Goal: Information Seeking & Learning: Learn about a topic

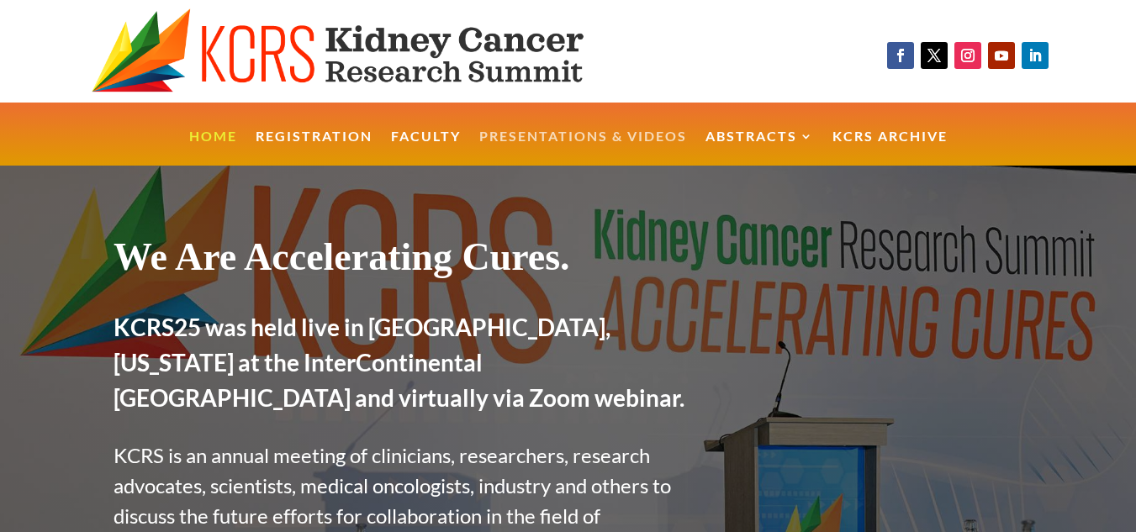
click at [537, 132] on link "Presentations & Videos" at bounding box center [583, 148] width 208 height 36
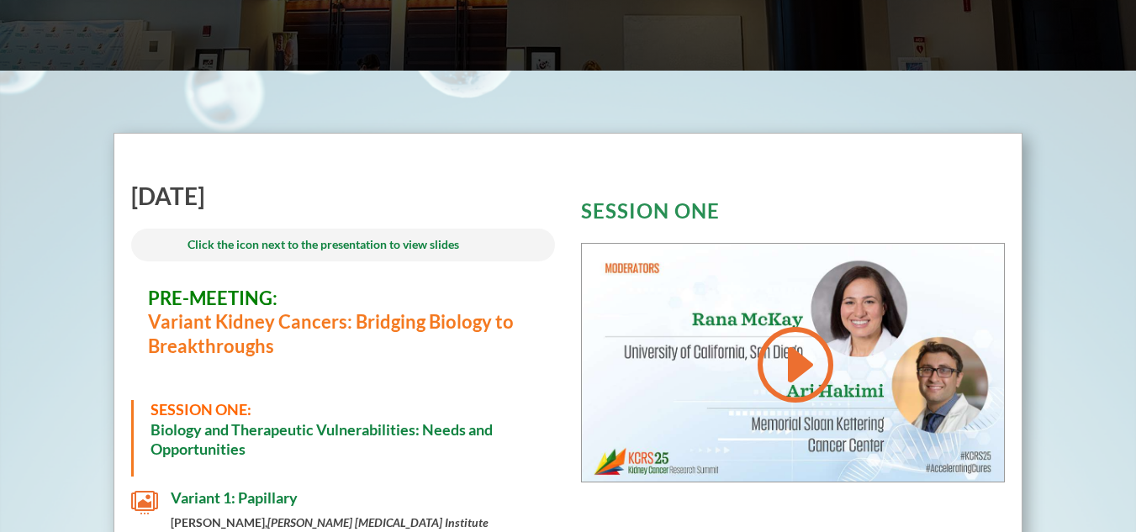
scroll to position [572, 0]
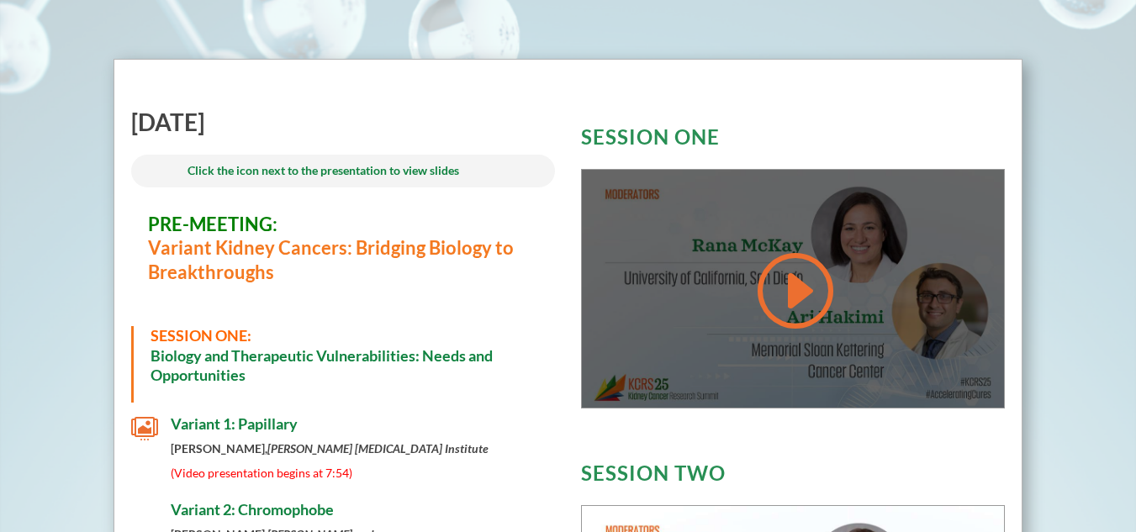
click at [794, 279] on link at bounding box center [793, 290] width 81 height 85
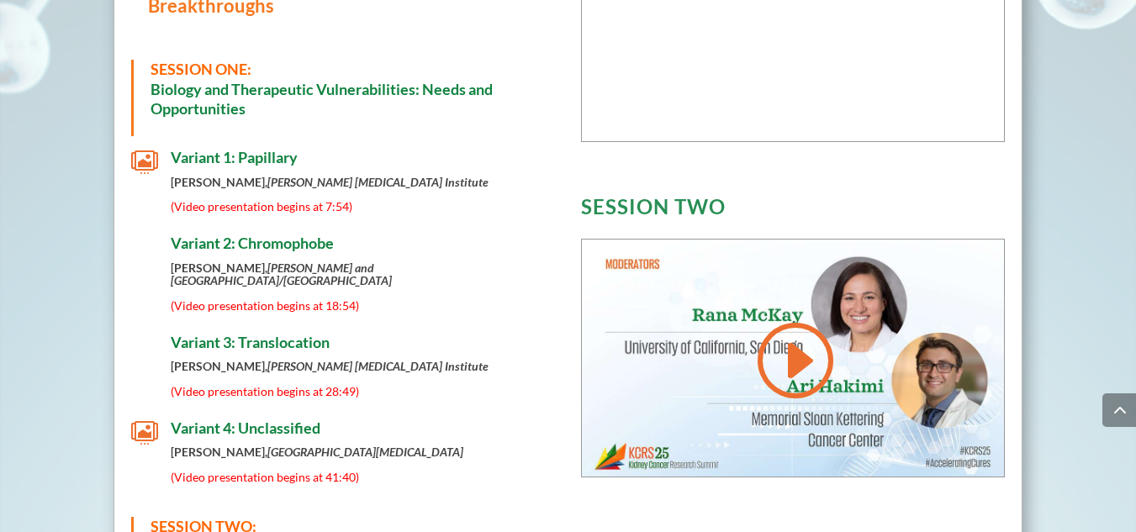
scroll to position [840, 0]
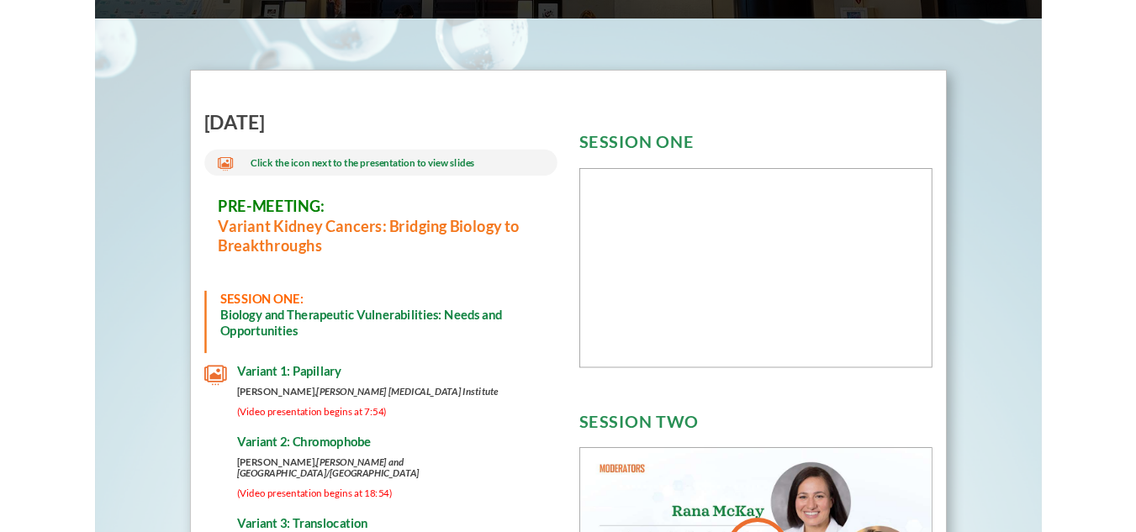
scroll to position [546, 0]
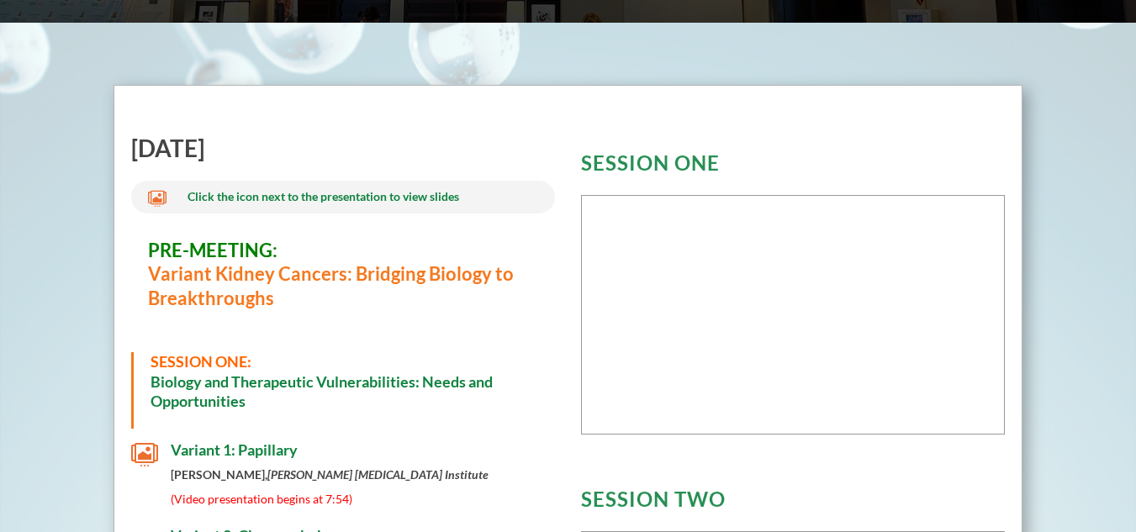
click at [760, 515] on h3 "SESSION TWO" at bounding box center [793, 503] width 424 height 29
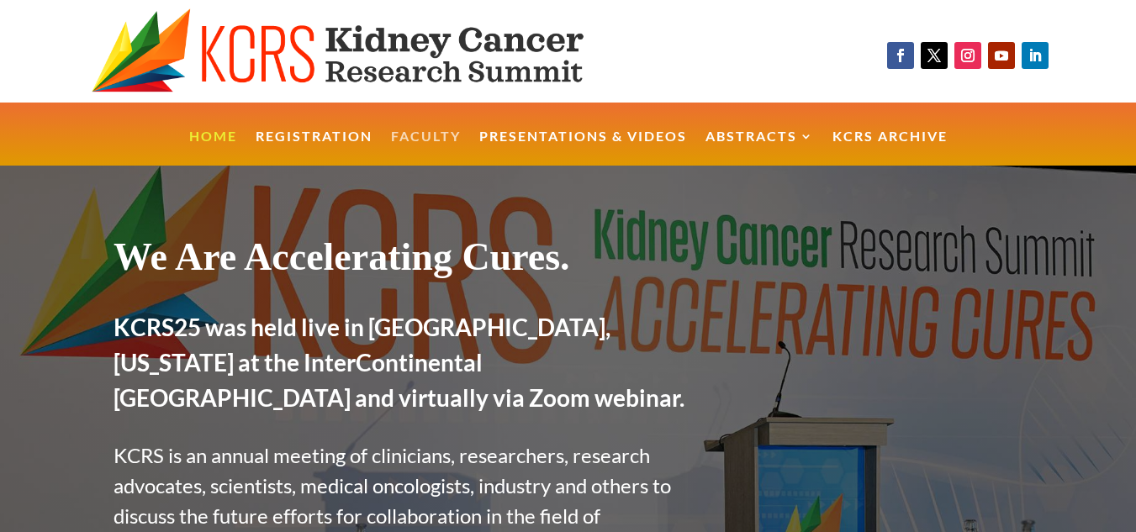
click at [415, 130] on link "Faculty" at bounding box center [426, 148] width 70 height 36
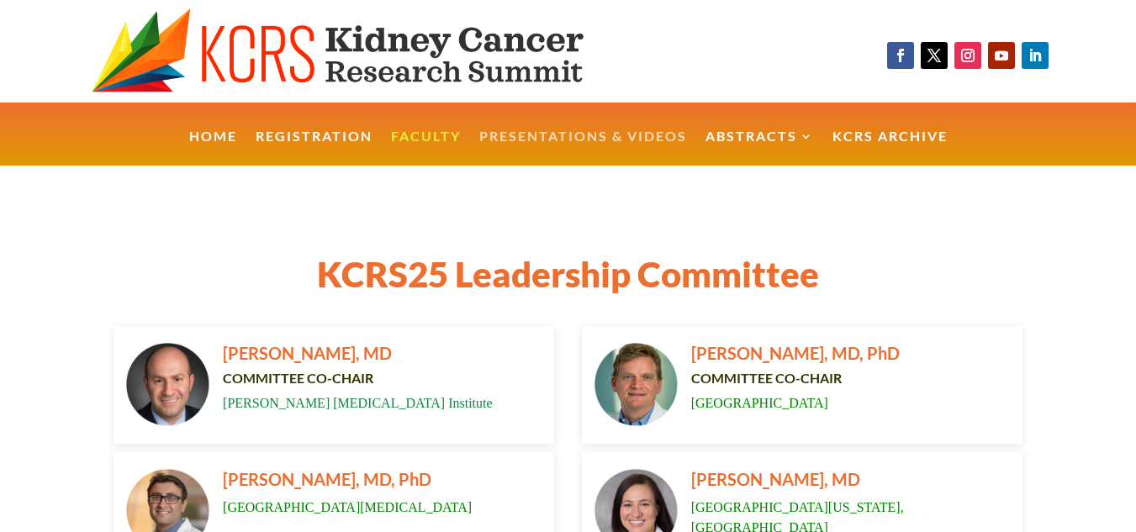
click at [546, 131] on link "Presentations & Videos" at bounding box center [583, 148] width 208 height 36
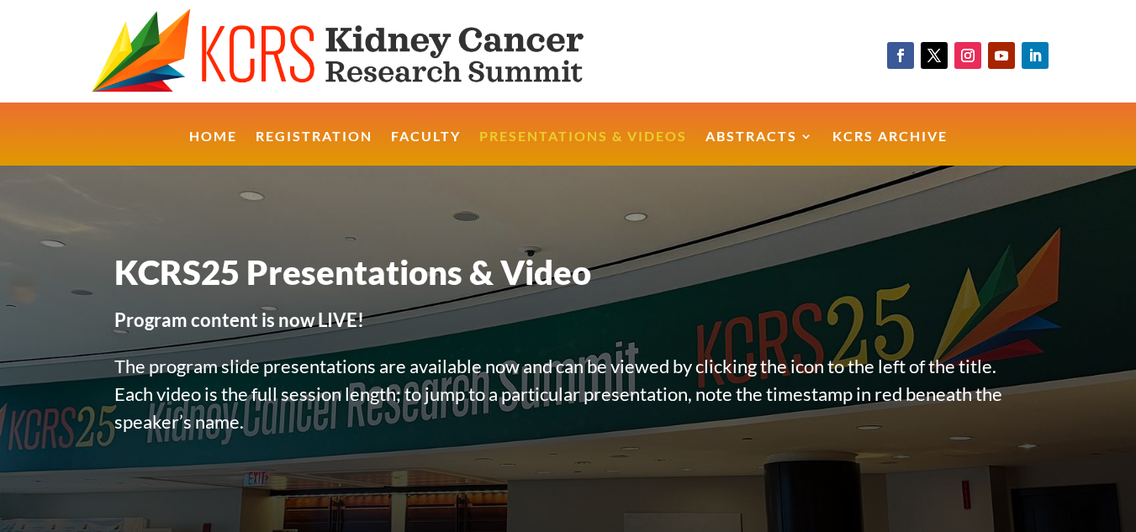
click at [622, 132] on link "Presentations & Videos" at bounding box center [583, 148] width 208 height 36
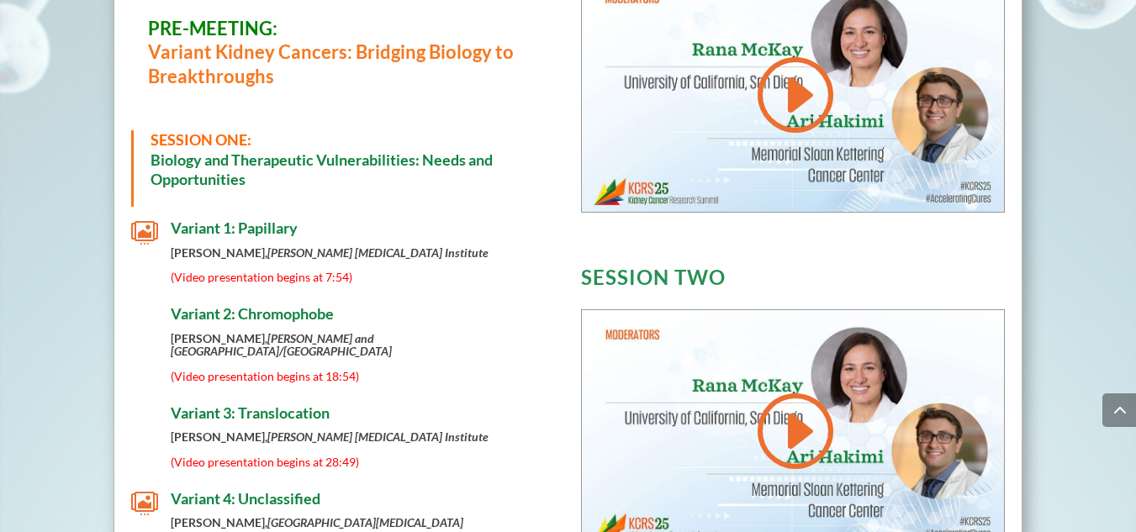
scroll to position [774, 0]
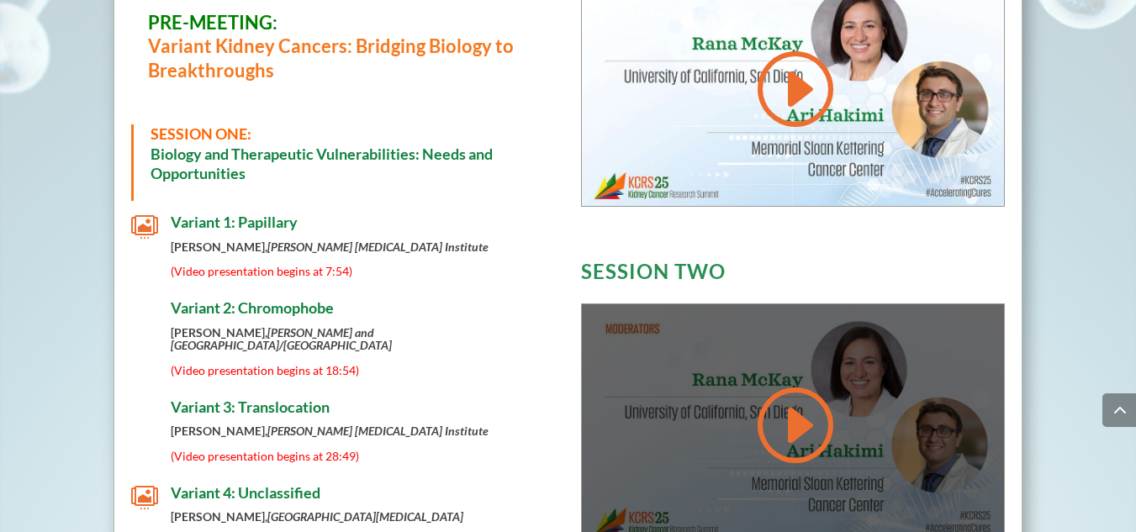
click at [796, 420] on link at bounding box center [793, 425] width 81 height 85
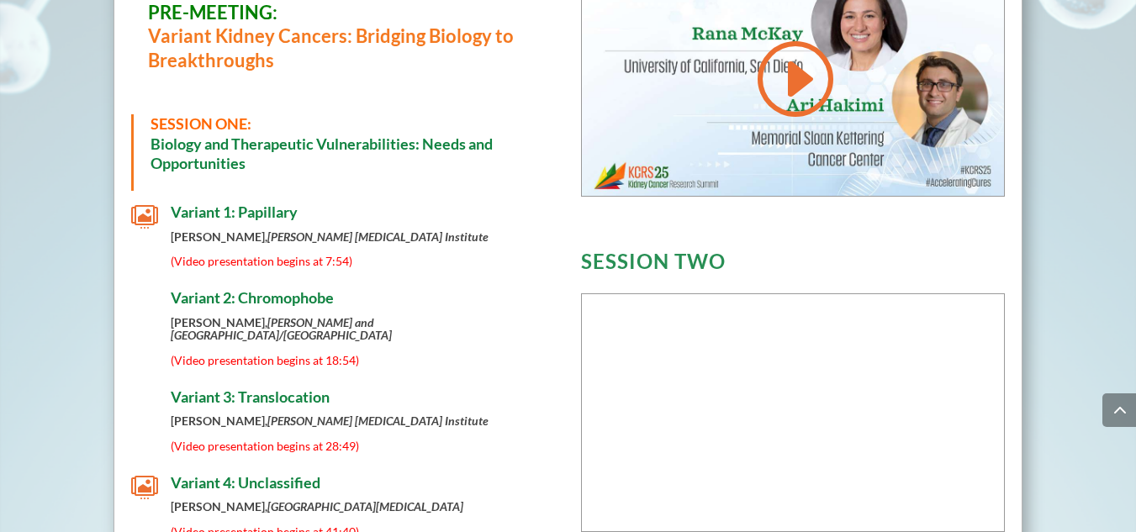
scroll to position [783, 0]
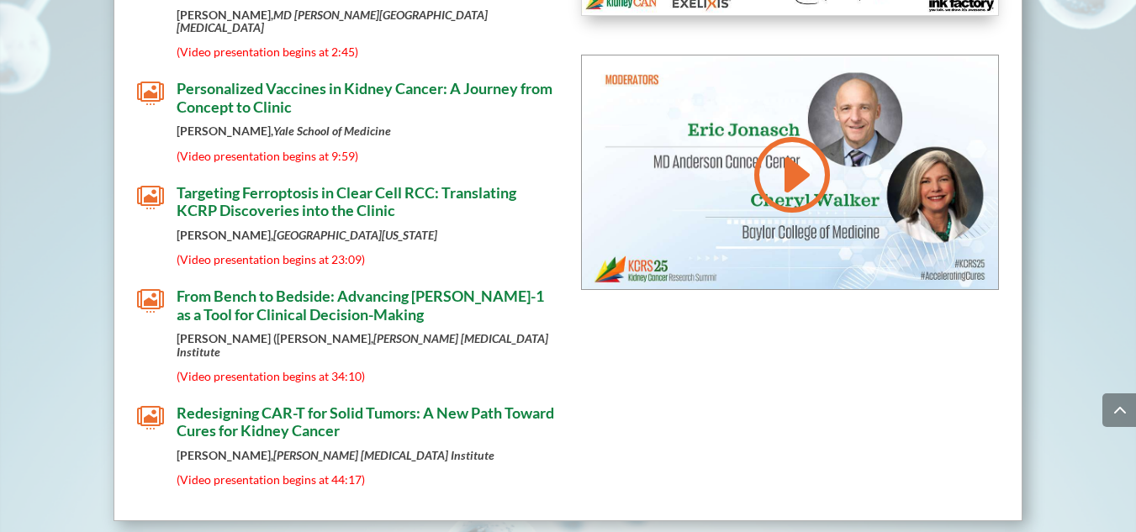
scroll to position [2801, 0]
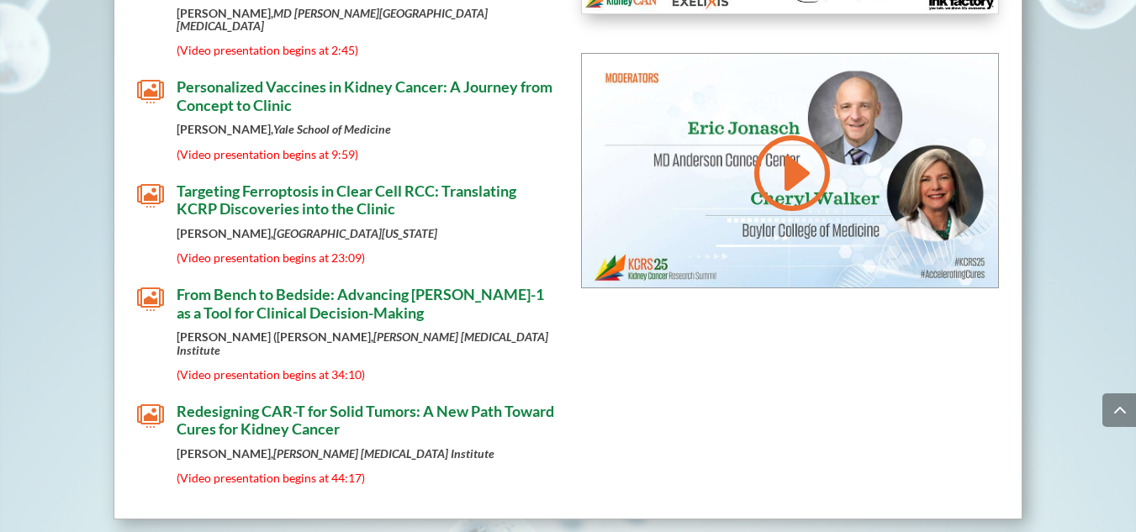
click at [330, 182] on span "Targeting Ferroptosis in Clear Cell RCC: Translating KCRP Discoveries into the …" at bounding box center [347, 200] width 340 height 37
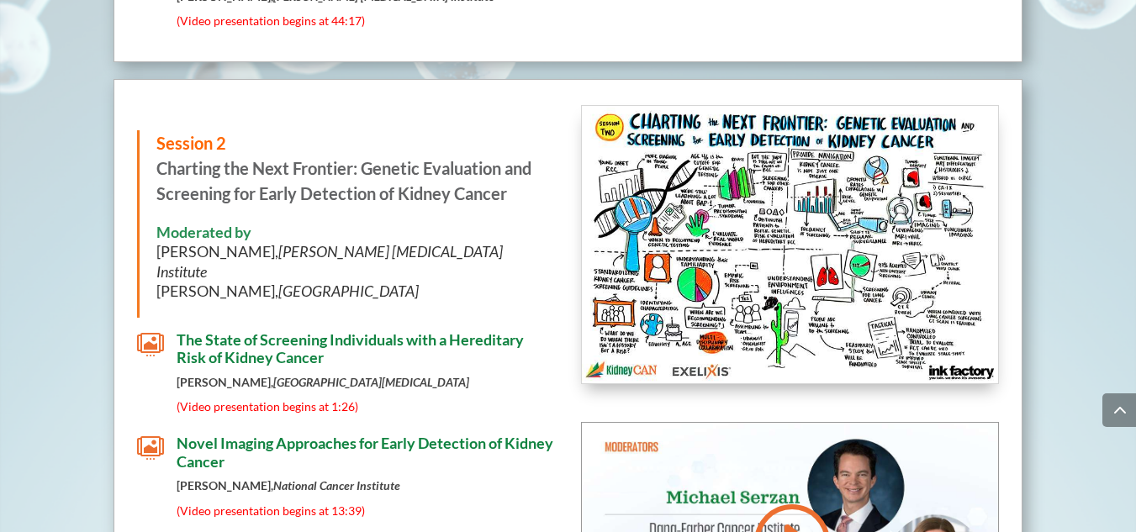
scroll to position [3264, 0]
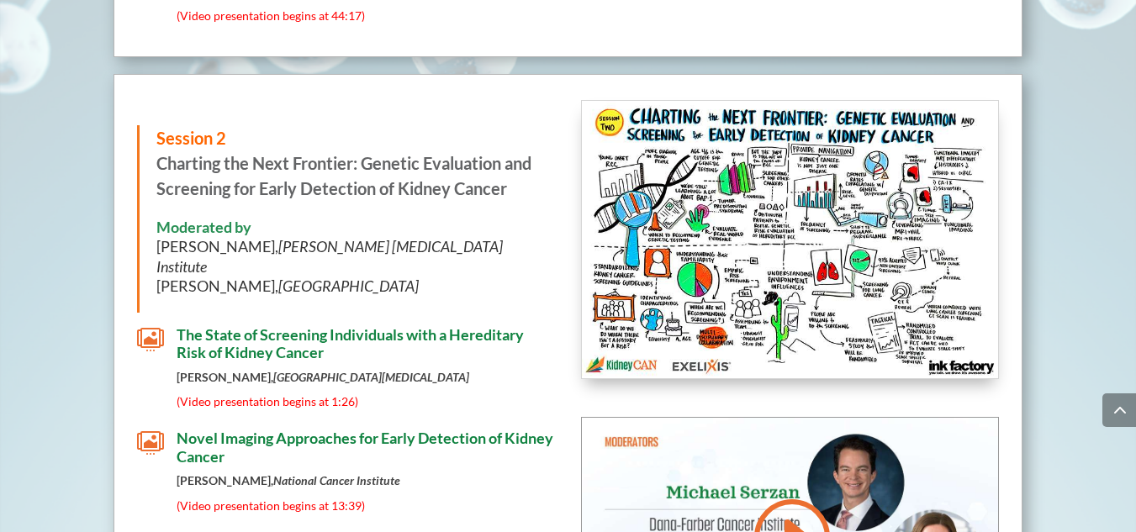
click at [241, 429] on span "Novel Imaging Approaches for Early Detection of Kidney Cancer" at bounding box center [365, 447] width 377 height 37
